Goal: Task Accomplishment & Management: Complete application form

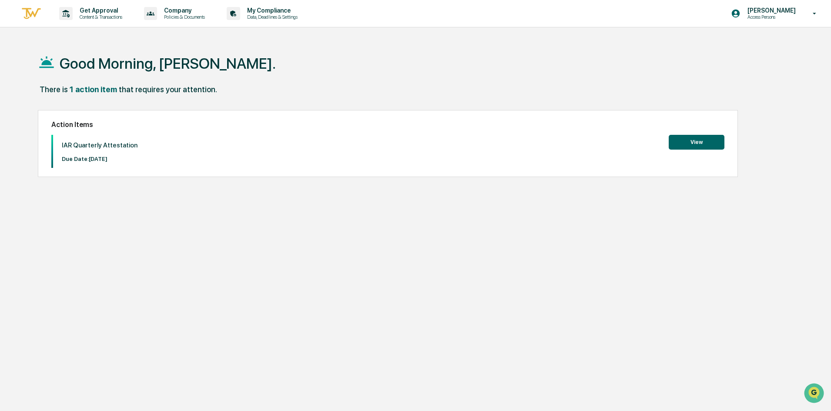
click at [712, 144] on button "View" at bounding box center [696, 142] width 56 height 15
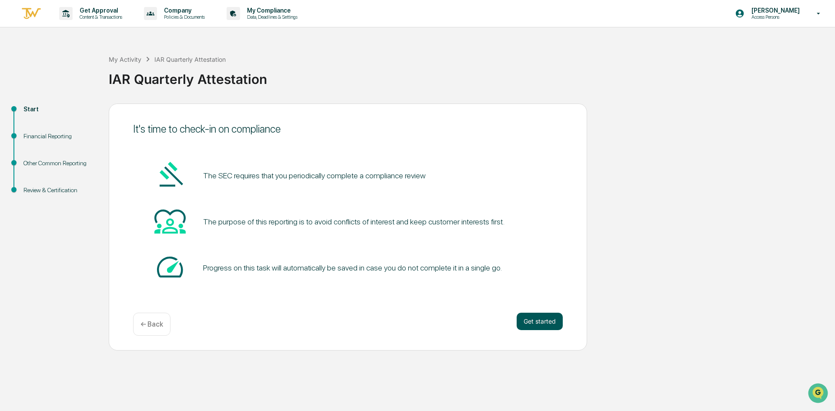
click at [533, 323] on button "Get started" at bounding box center [540, 321] width 46 height 17
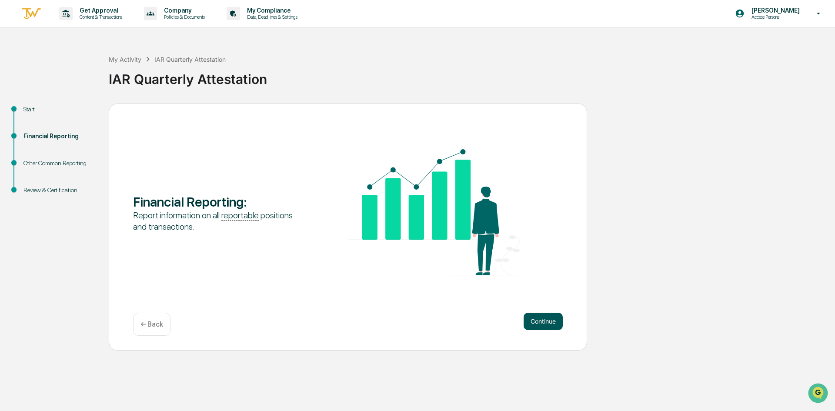
click at [540, 329] on button "Continue" at bounding box center [543, 321] width 39 height 17
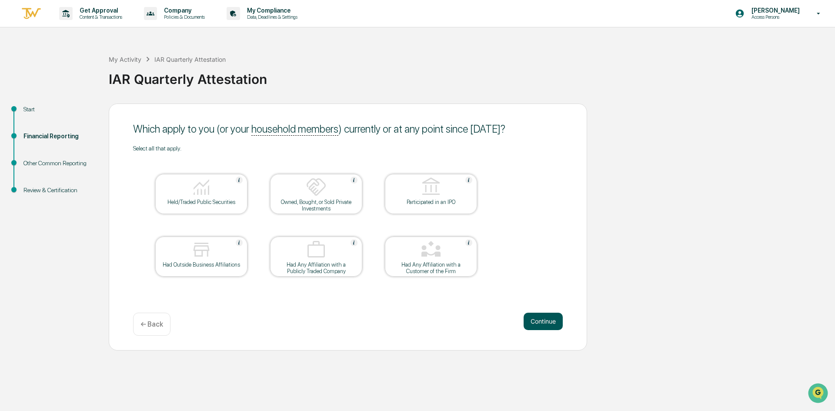
click at [538, 321] on button "Continue" at bounding box center [543, 321] width 39 height 17
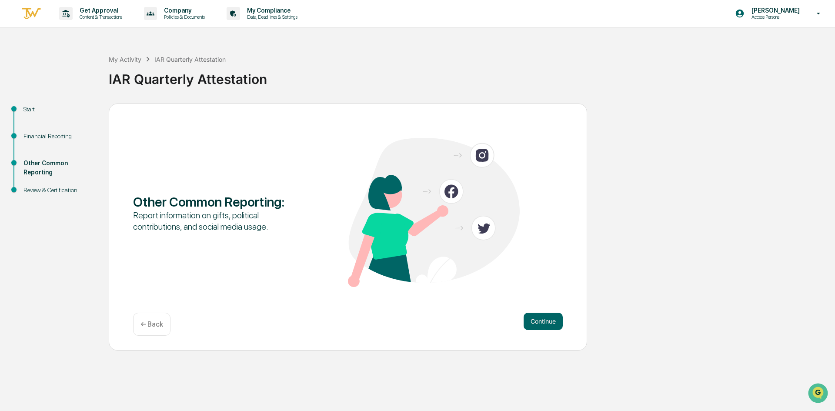
click at [538, 321] on button "Continue" at bounding box center [543, 321] width 39 height 17
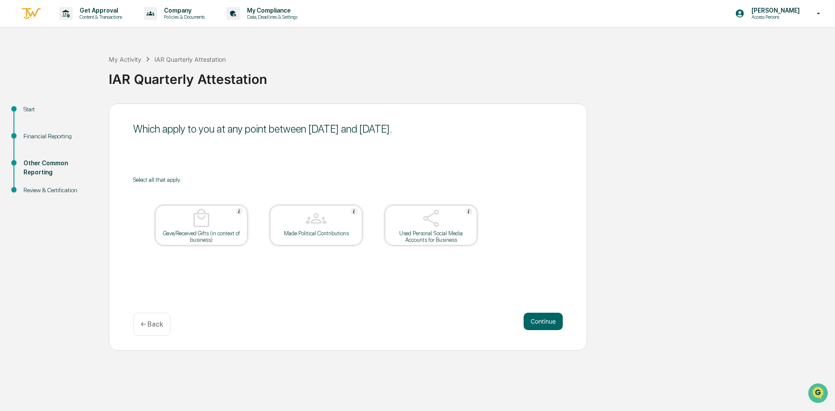
click at [538, 321] on button "Continue" at bounding box center [543, 321] width 39 height 17
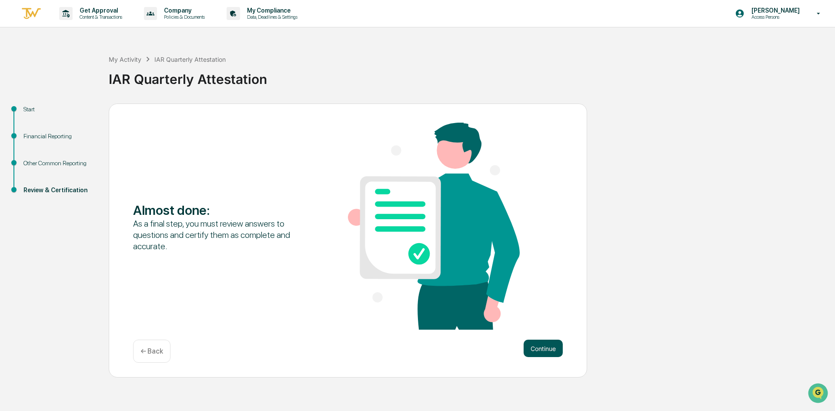
click at [543, 352] on button "Continue" at bounding box center [543, 348] width 39 height 17
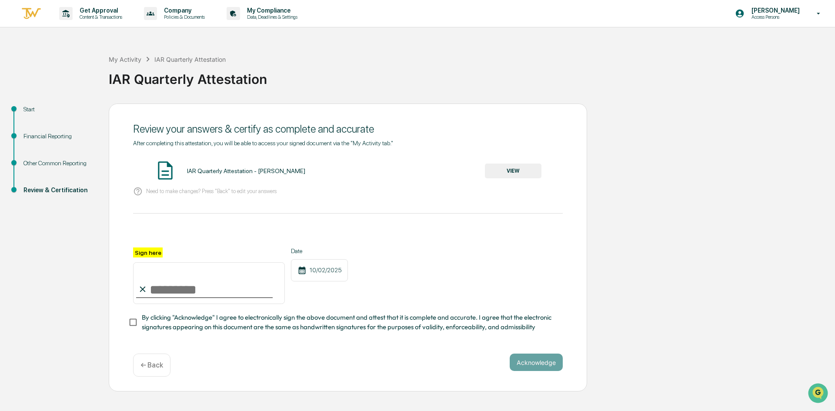
click at [164, 288] on input "Sign here" at bounding box center [209, 283] width 152 height 42
type input "**********"
click at [546, 371] on button "Acknowledge" at bounding box center [536, 362] width 53 height 17
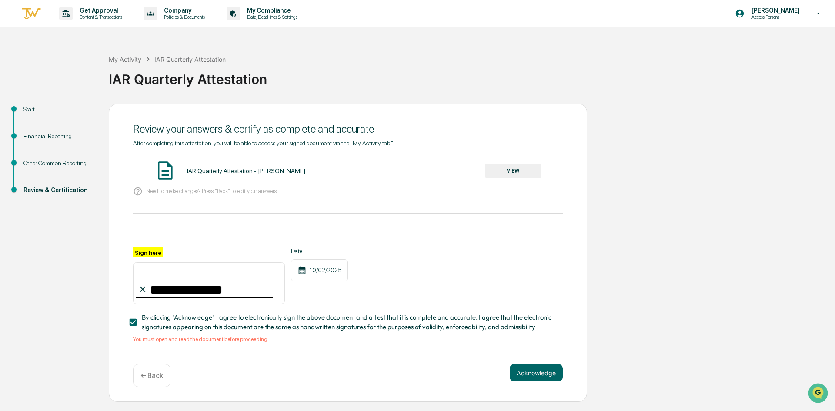
click at [237, 171] on div "IAR Quarterly Attestation - [PERSON_NAME]" at bounding box center [246, 170] width 118 height 7
click at [520, 167] on button "VIEW" at bounding box center [513, 170] width 57 height 15
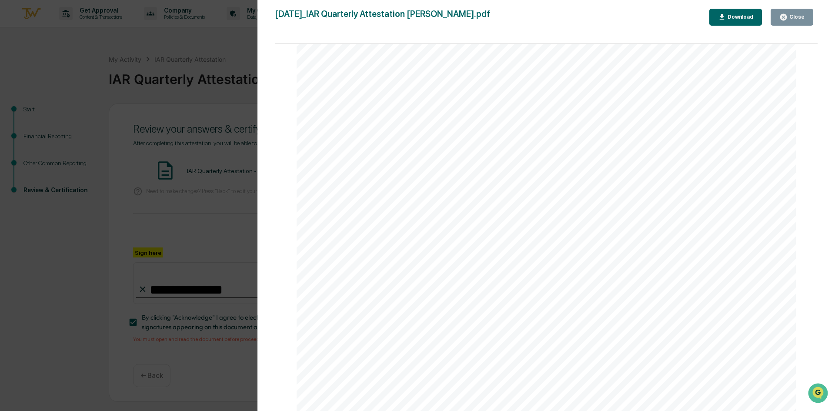
scroll to position [1828, 0]
click at [806, 21] on button "Close" at bounding box center [792, 17] width 43 height 17
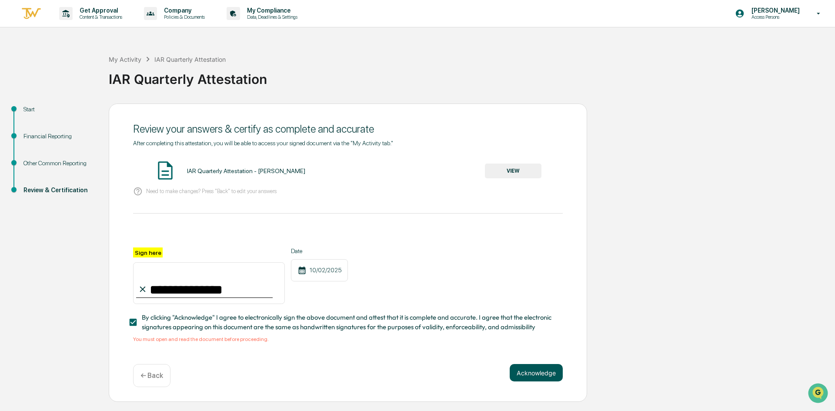
click at [530, 374] on button "Acknowledge" at bounding box center [536, 372] width 53 height 17
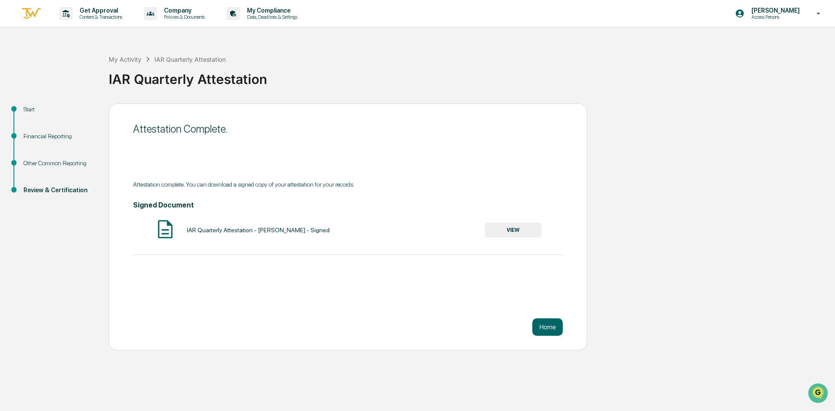
click at [508, 231] on button "VIEW" at bounding box center [513, 230] width 57 height 15
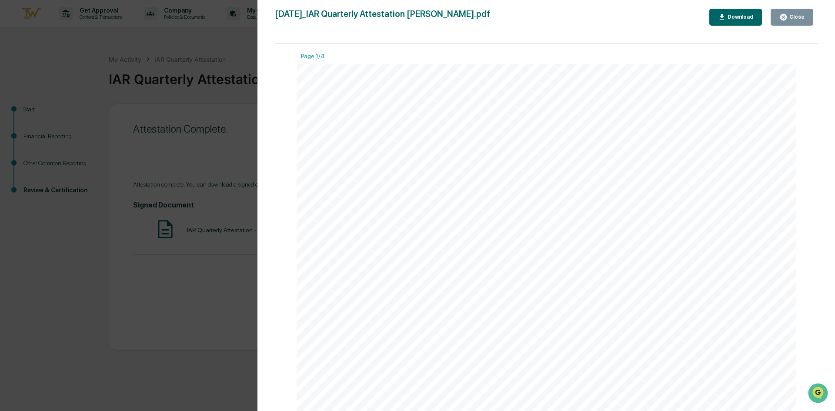
click at [731, 13] on button "Download" at bounding box center [735, 17] width 53 height 17
